Goal: Information Seeking & Learning: Learn about a topic

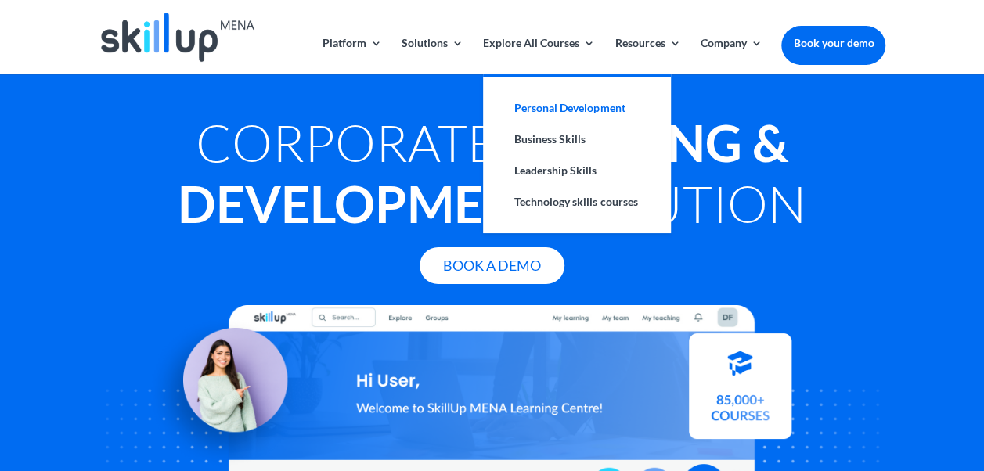
click at [566, 110] on link "Personal Development" at bounding box center [577, 107] width 157 height 31
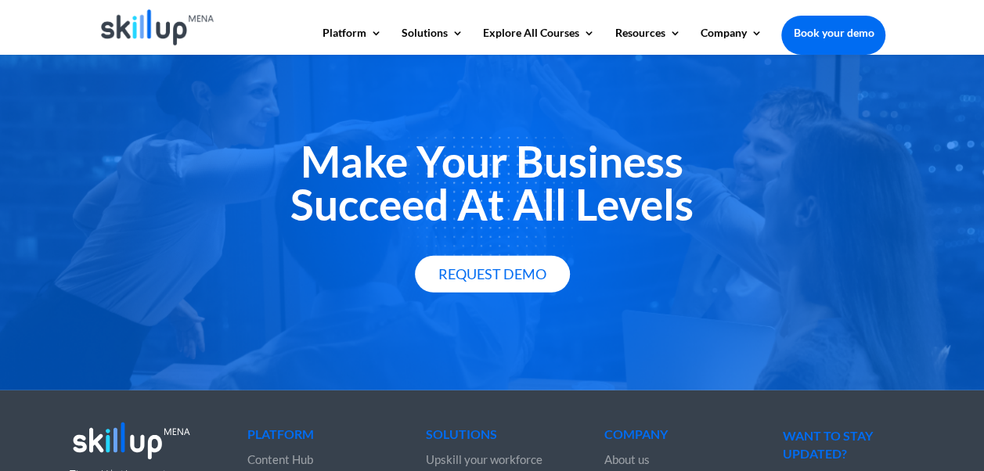
scroll to position [2250, 0]
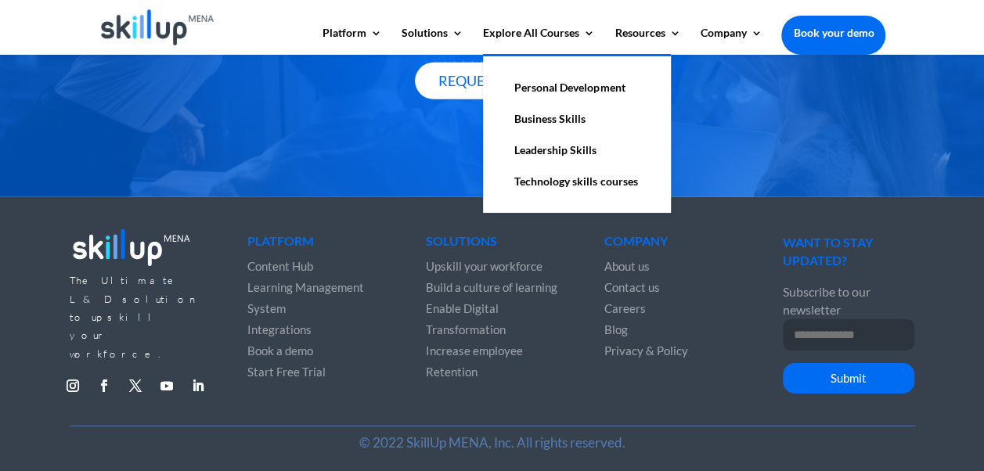
click at [555, 188] on link "Technology skills courses" at bounding box center [577, 181] width 157 height 31
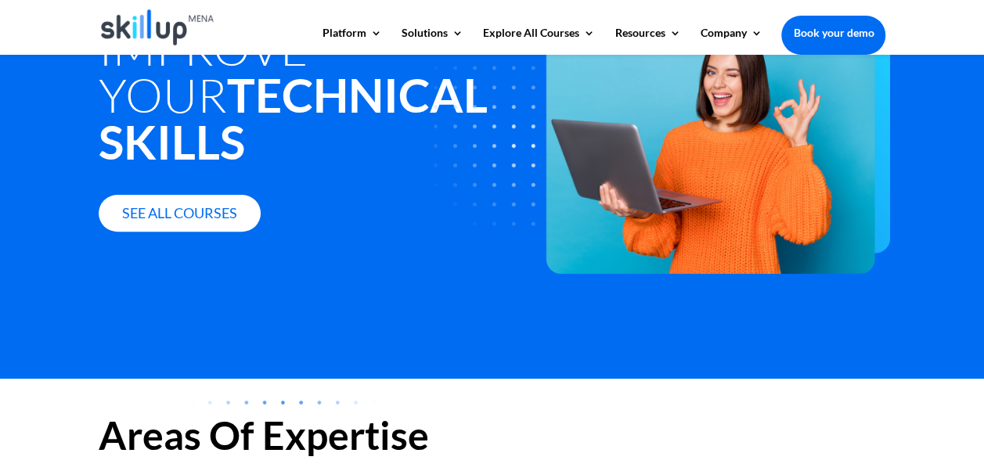
scroll to position [152, 0]
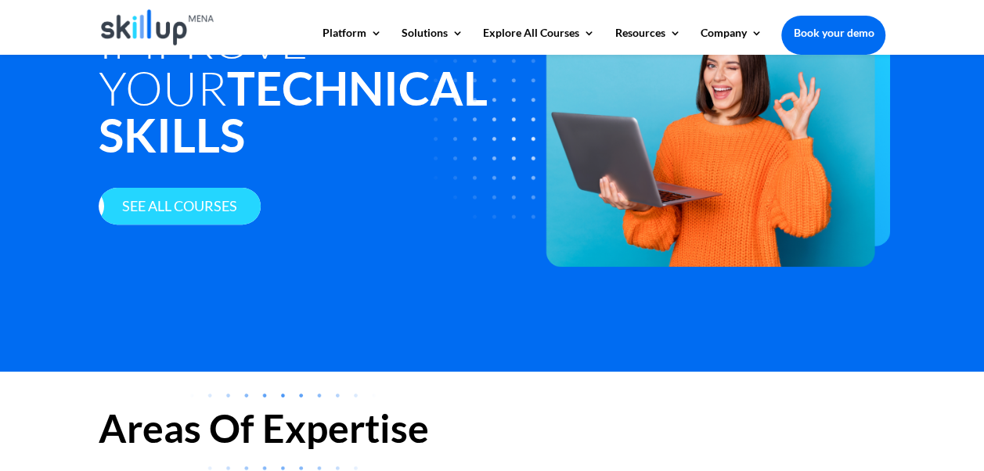
click at [190, 216] on link "See all courses" at bounding box center [180, 206] width 162 height 37
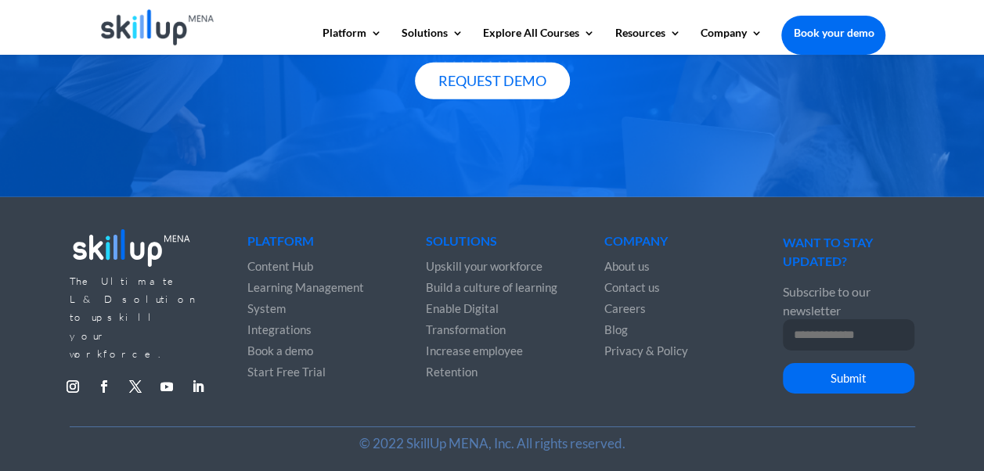
scroll to position [1899, 0]
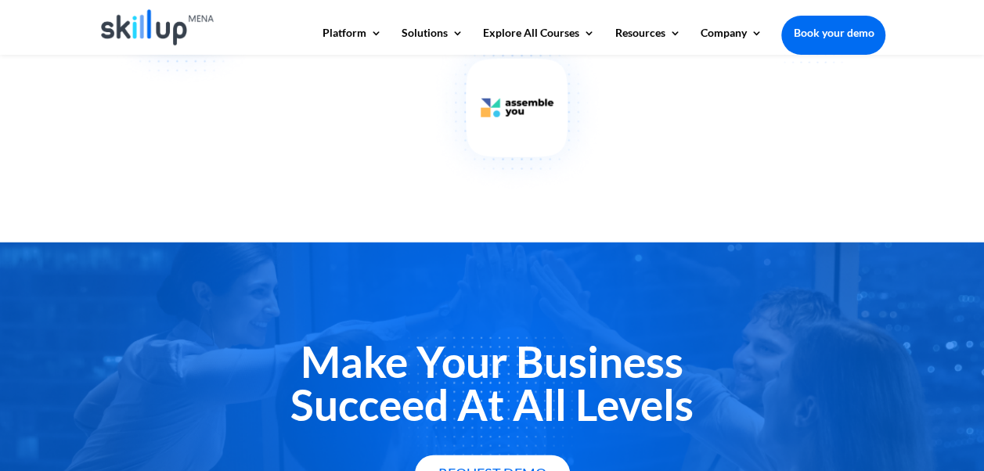
click at [432, 138] on img at bounding box center [517, 13] width 207 height 349
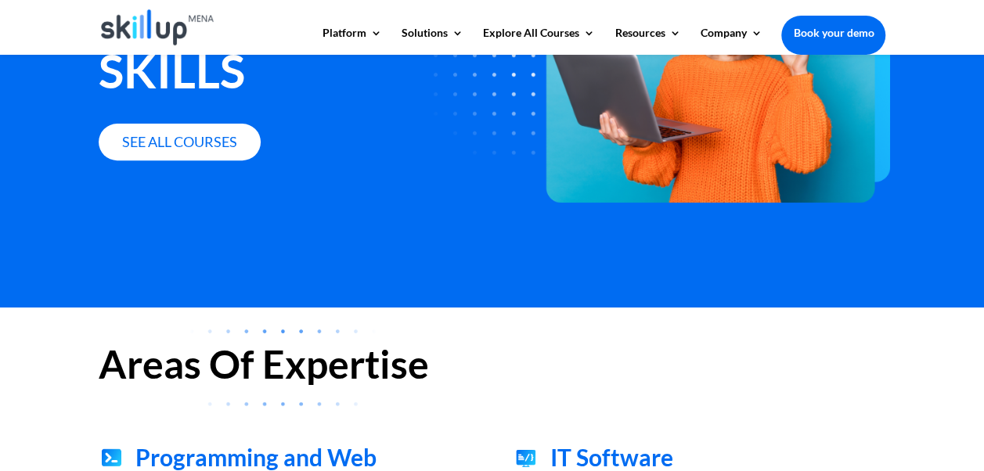
scroll to position [207, 0]
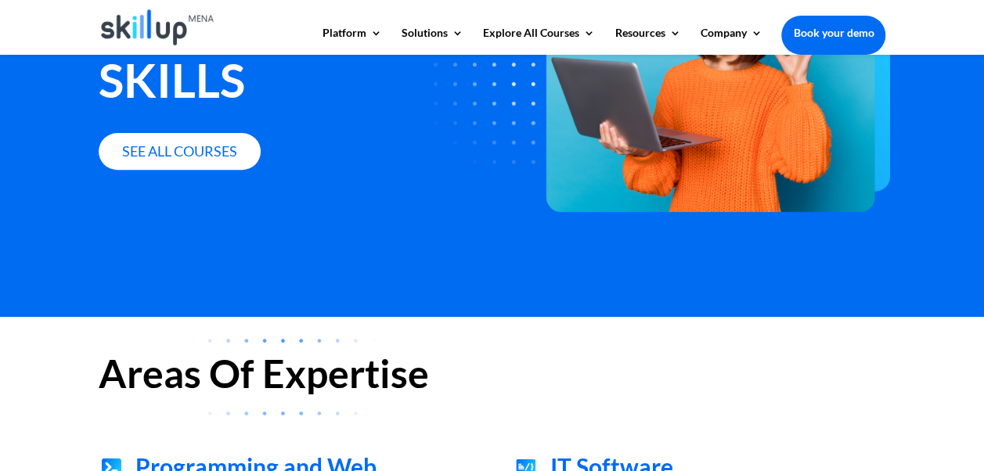
drag, startPoint x: 575, startPoint y: 21, endPoint x: 583, endPoint y: 24, distance: 8.4
click at [583, 24] on div at bounding box center [493, 27] width 788 height 55
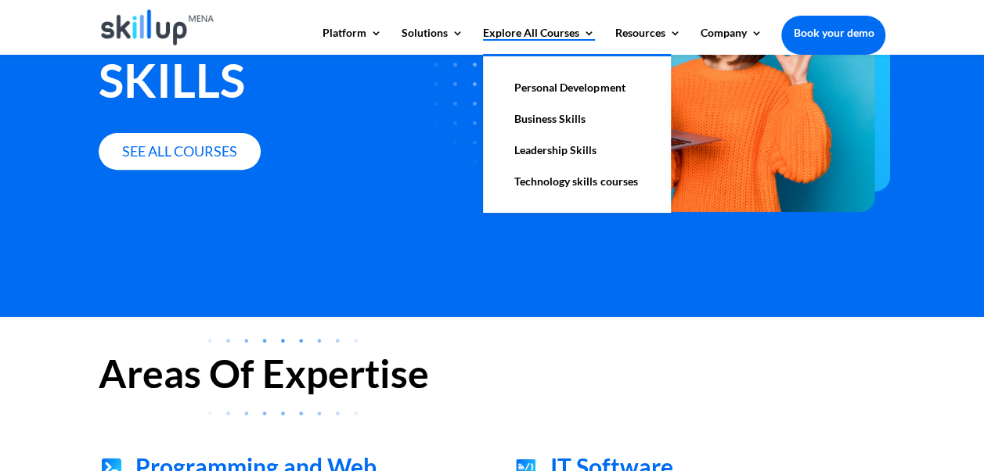
click at [584, 34] on link "Explore All Courses" at bounding box center [539, 40] width 112 height 27
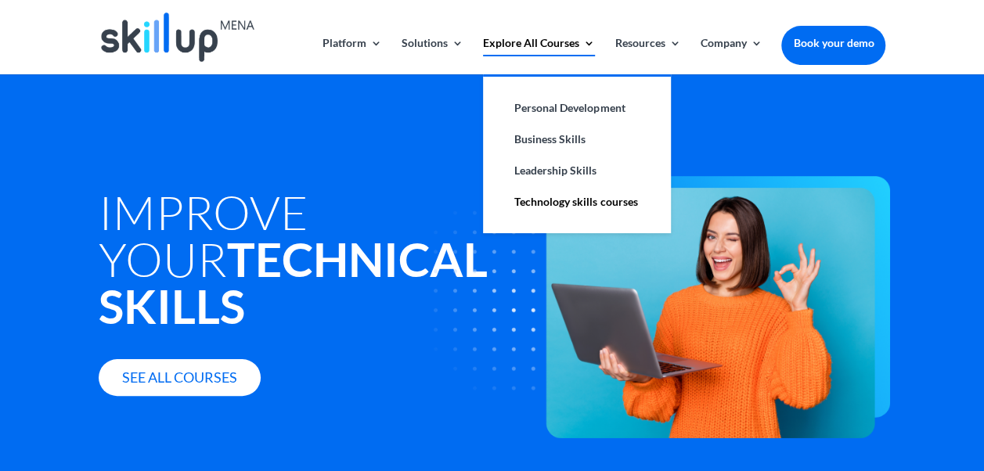
click at [543, 47] on link "Explore All Courses" at bounding box center [539, 56] width 112 height 37
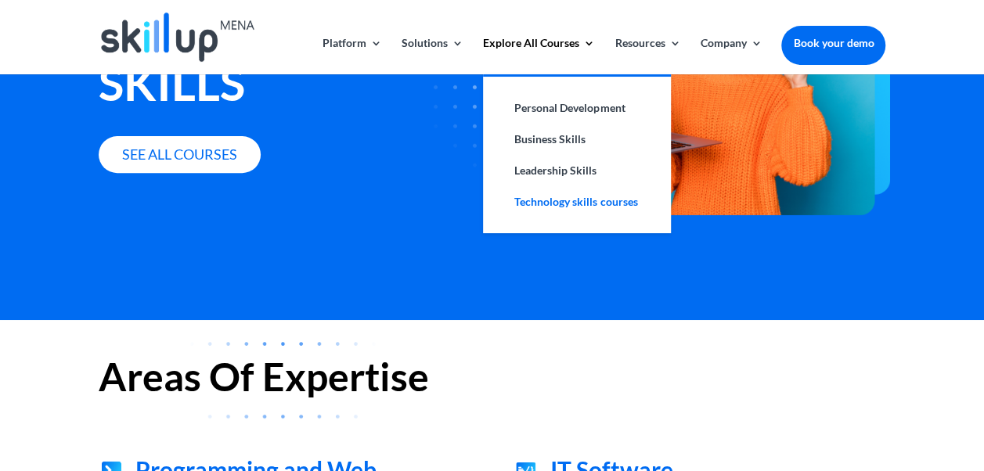
scroll to position [225, 0]
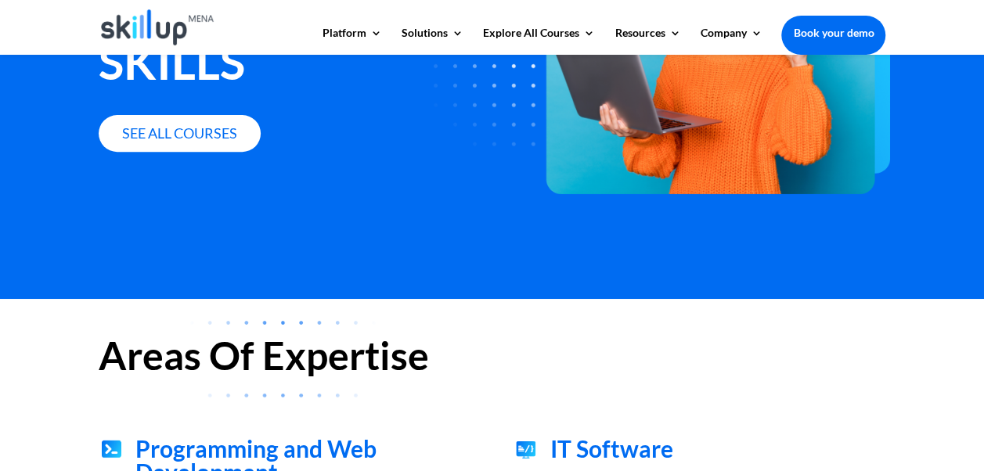
click at [501, 281] on div "Improve your Technical Skills See all courses" at bounding box center [492, 64] width 984 height 470
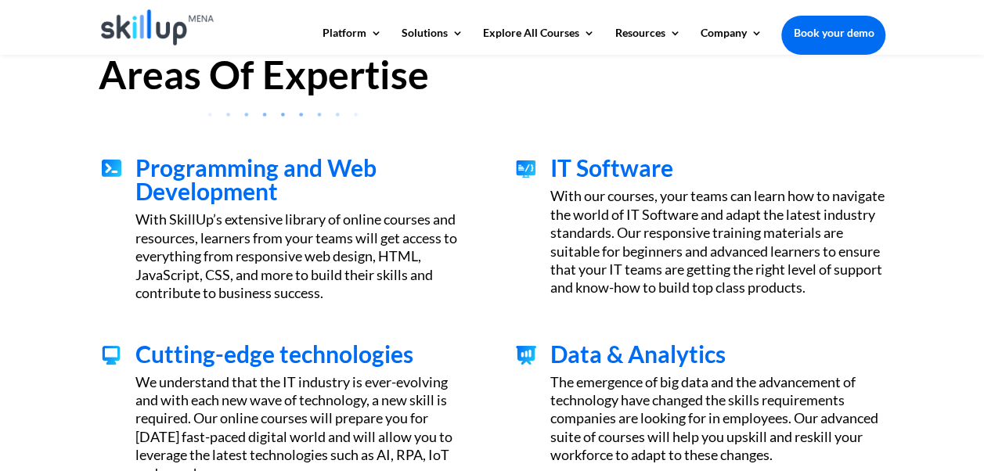
scroll to position [505, 0]
click at [266, 288] on div "With SkillUp’s extensive library of online courses and resources, learners from…" at bounding box center [302, 257] width 335 height 92
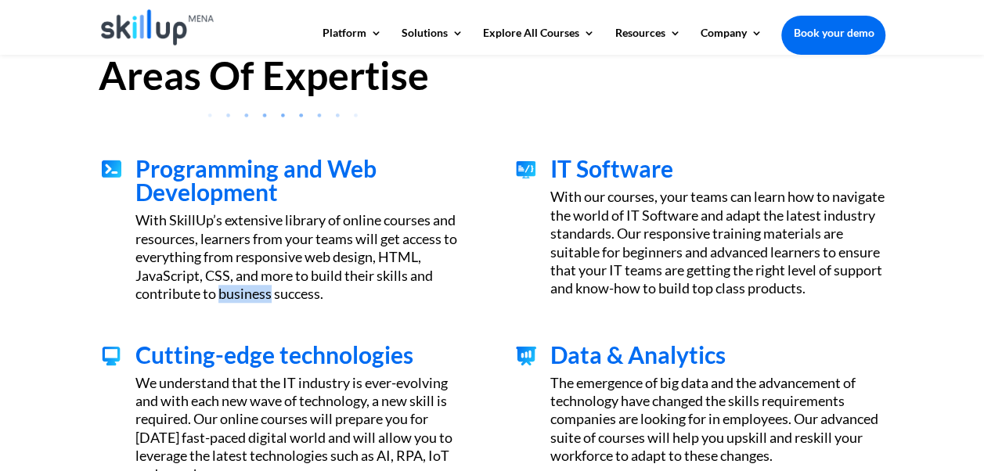
click at [266, 288] on div "With SkillUp’s extensive library of online courses and resources, learners from…" at bounding box center [302, 257] width 335 height 92
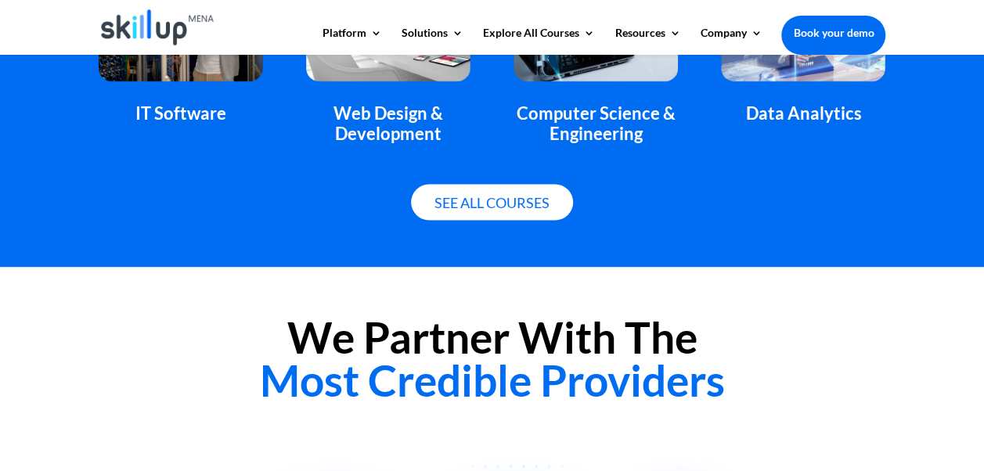
scroll to position [1298, 0]
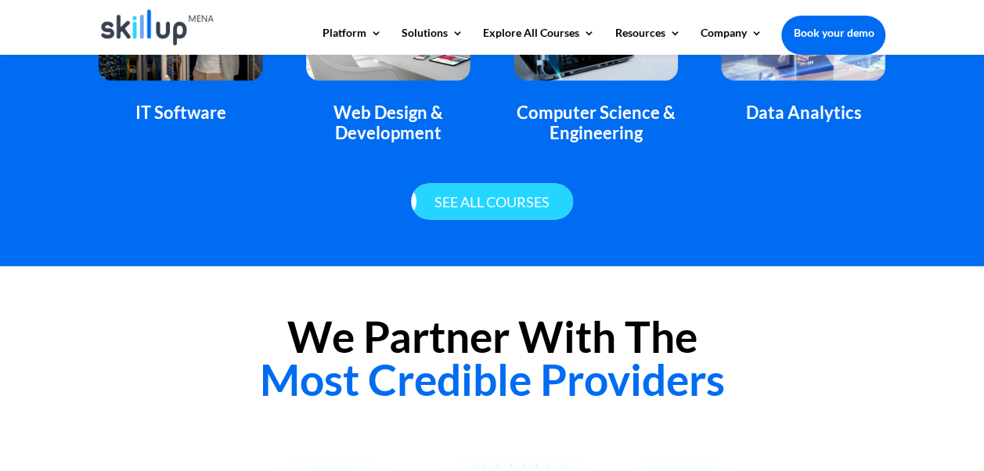
click at [440, 207] on link "See all courses" at bounding box center [492, 201] width 162 height 37
